Goal: Task Accomplishment & Management: Manage account settings

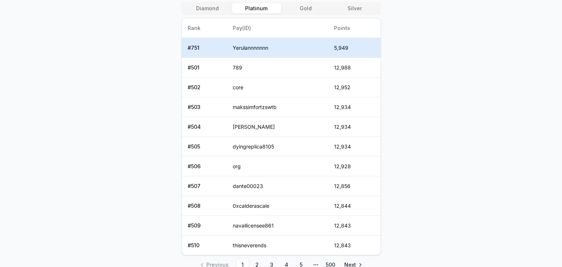
scroll to position [220, 0]
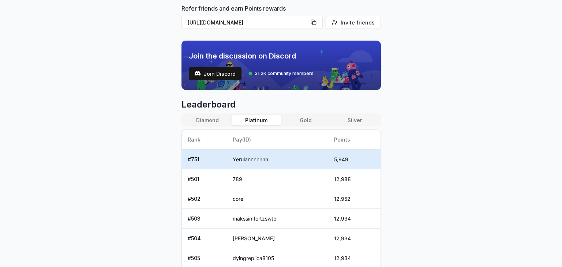
drag, startPoint x: 211, startPoint y: 122, endPoint x: 201, endPoint y: 118, distance: 11.2
drag, startPoint x: 201, startPoint y: 118, endPoint x: 193, endPoint y: 120, distance: 8.6
click at [193, 120] on button "Diamond" at bounding box center [207, 120] width 49 height 11
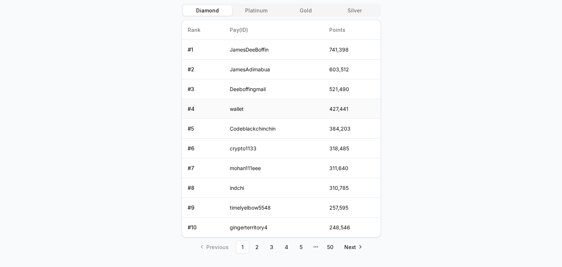
scroll to position [343, 0]
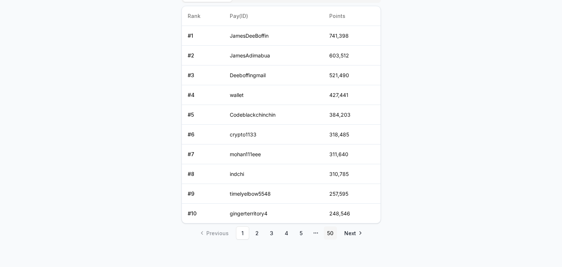
click at [331, 231] on link "50" at bounding box center [330, 233] width 13 height 13
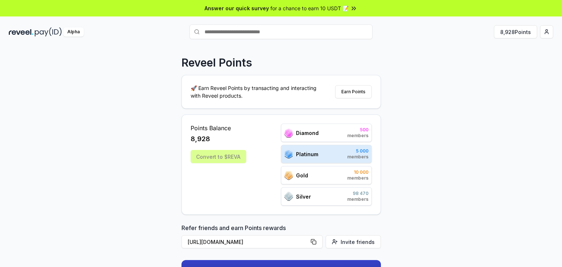
scroll to position [146, 0]
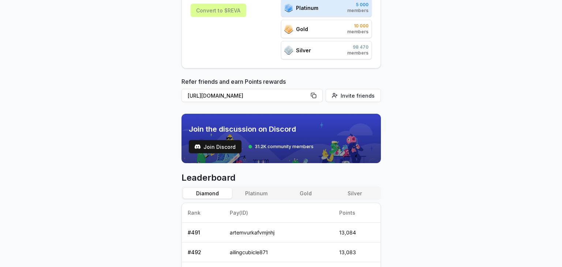
click at [254, 190] on button "Platinum" at bounding box center [256, 193] width 49 height 11
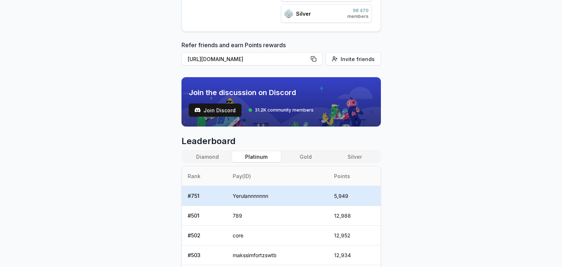
scroll to position [0, 0]
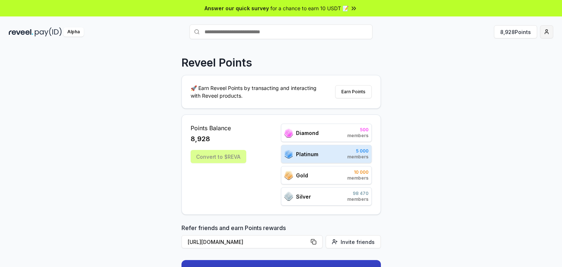
click at [544, 37] on html "Answer our quick survey for a chance to earn 10 USDT 📝 Alpha 8,928 Points Revee…" at bounding box center [281, 133] width 562 height 267
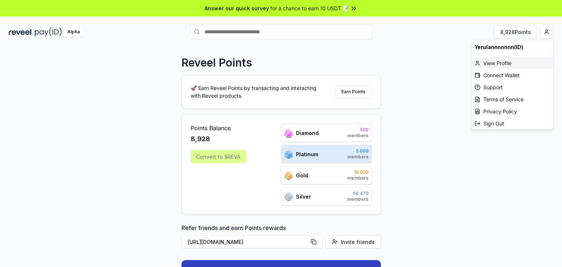
click at [502, 63] on div "View Profile" at bounding box center [512, 63] width 81 height 12
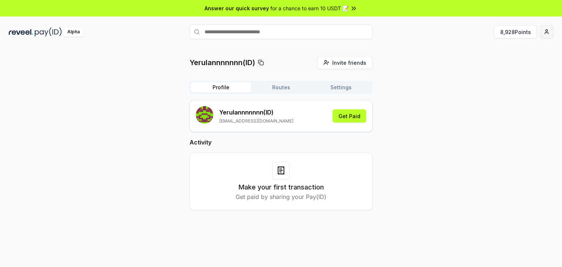
click at [549, 35] on html "Answer our quick survey for a chance to earn 10 USDT 📝 Alpha 8,928 Points Yerul…" at bounding box center [281, 133] width 562 height 267
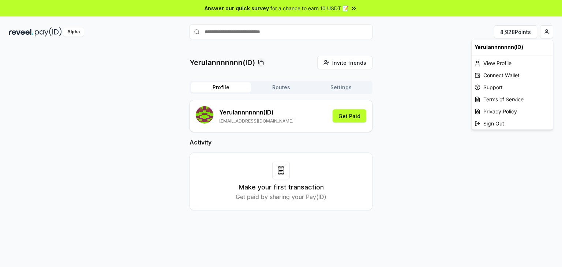
click at [70, 31] on html "Answer our quick survey for a chance to earn 10 USDT 📝 Alpha 8,928 Points Yerul…" at bounding box center [281, 133] width 562 height 267
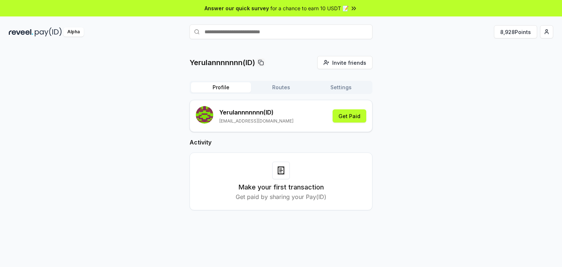
click at [74, 33] on div "Alpha" at bounding box center [73, 31] width 21 height 9
click at [518, 32] on button "8,928 Points" at bounding box center [515, 31] width 43 height 13
